Goal: Register for event/course

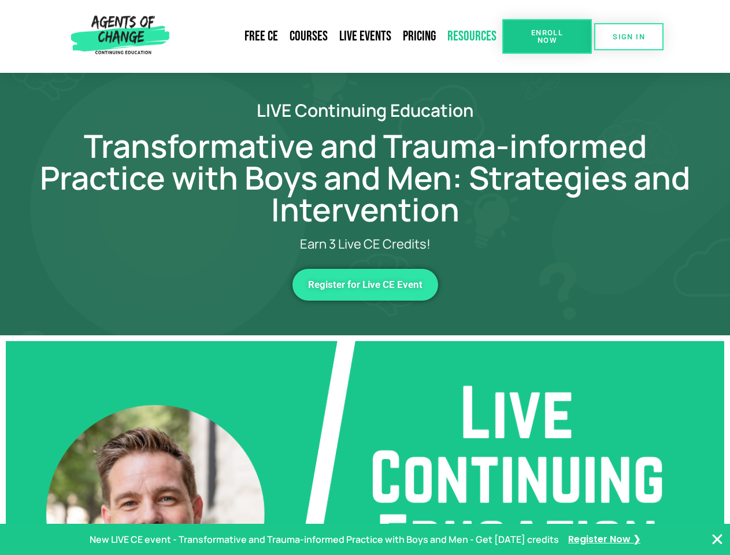
click at [473, 36] on link "Resources" at bounding box center [472, 36] width 61 height 27
click at [547, 36] on span "Enroll Now" at bounding box center [547, 36] width 53 height 15
click at [629, 36] on span "SIGN IN" at bounding box center [629, 37] width 32 height 8
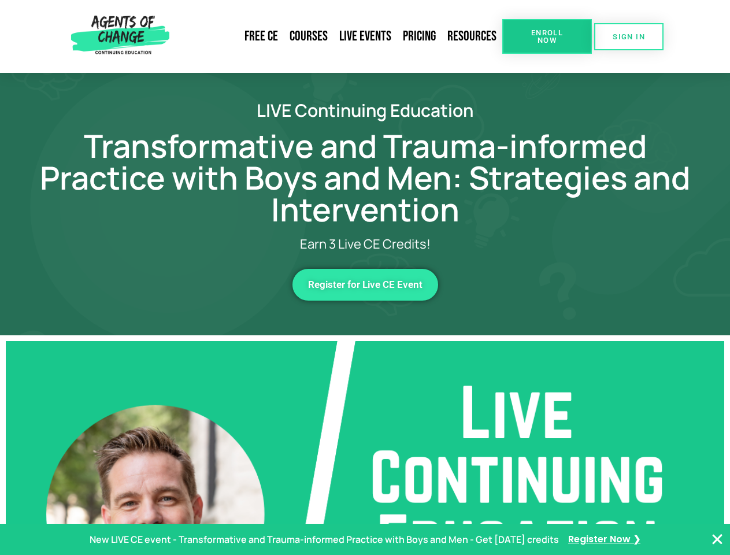
click at [366, 285] on span "Register for Live CE Event" at bounding box center [365, 285] width 115 height 10
click at [365, 540] on p "New LIVE CE event - Transformative and Trauma-informed Practice with Boys and M…" at bounding box center [325, 540] width 470 height 17
click at [718, 540] on icon "Close Banner" at bounding box center [718, 540] width 14 height 14
